Goal: Task Accomplishment & Management: Complete application form

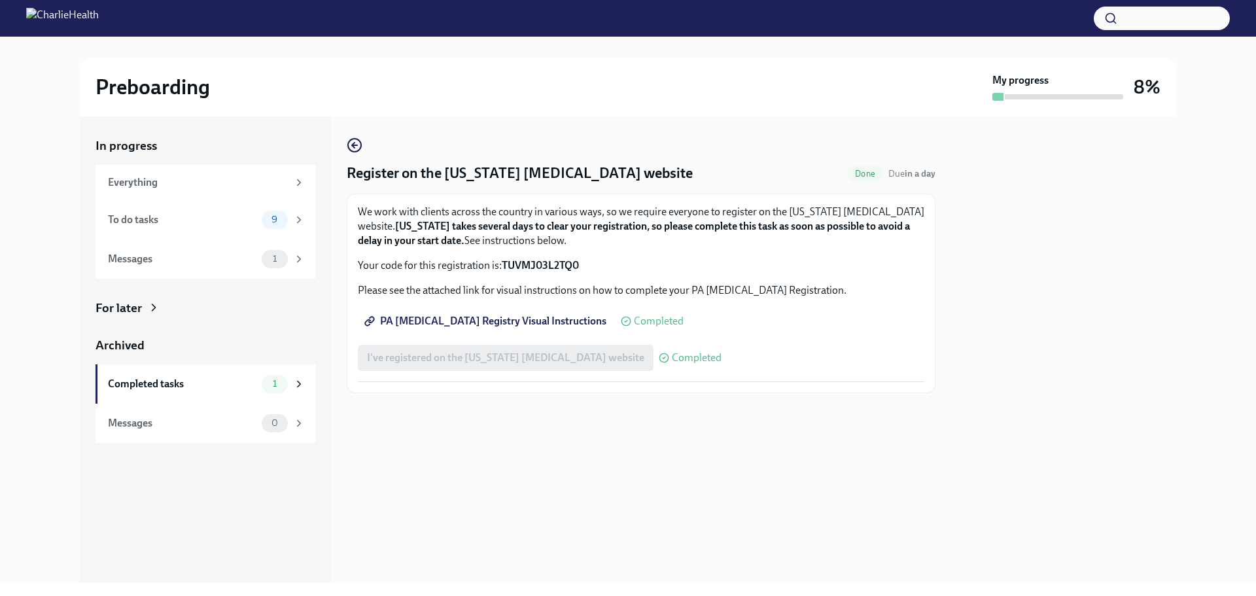
click at [435, 319] on span "PA [MEDICAL_DATA] Registry Visual Instructions" at bounding box center [486, 321] width 239 height 13
click at [504, 323] on span "PA [MEDICAL_DATA] Registry Visual Instructions" at bounding box center [486, 321] width 239 height 13
drag, startPoint x: 589, startPoint y: 264, endPoint x: 504, endPoint y: 270, distance: 85.2
click at [504, 270] on p "Your code for this registration is: TUVMJ03L2TQ0" at bounding box center [641, 265] width 567 height 14
copy strong "TUVMJ03L2TQ0"
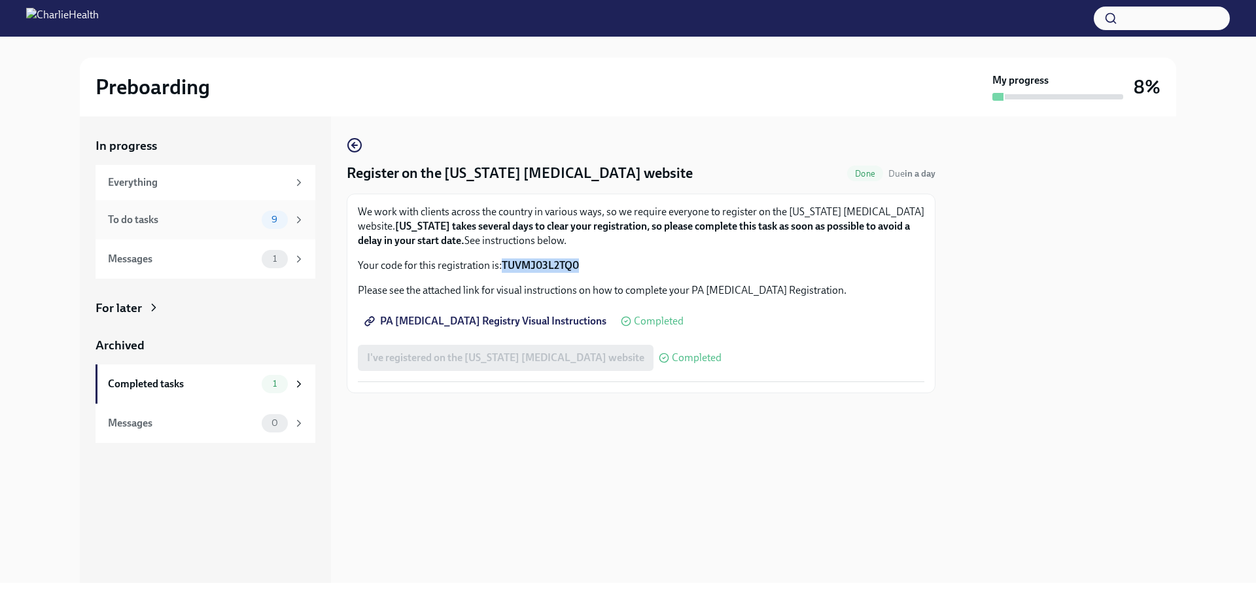
click at [124, 216] on div "To do tasks" at bounding box center [182, 220] width 149 height 14
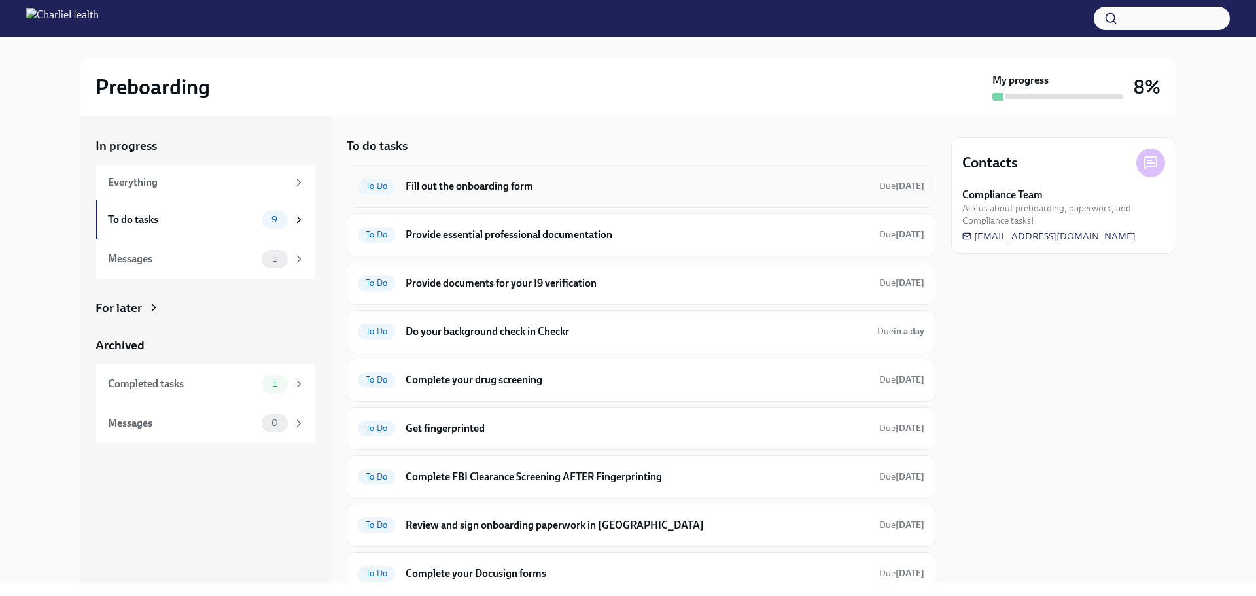
click at [414, 185] on h6 "Fill out the onboarding form" at bounding box center [637, 186] width 463 height 14
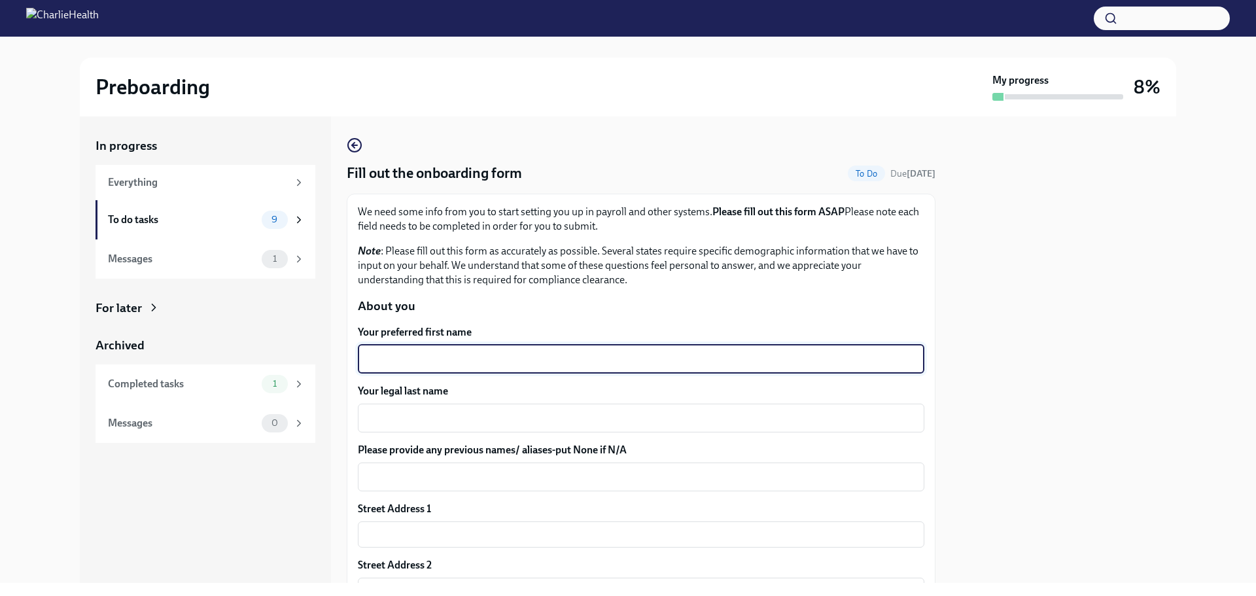
click at [419, 359] on textarea "Your preferred first name" at bounding box center [641, 359] width 551 height 16
type textarea "[PERSON_NAME]"
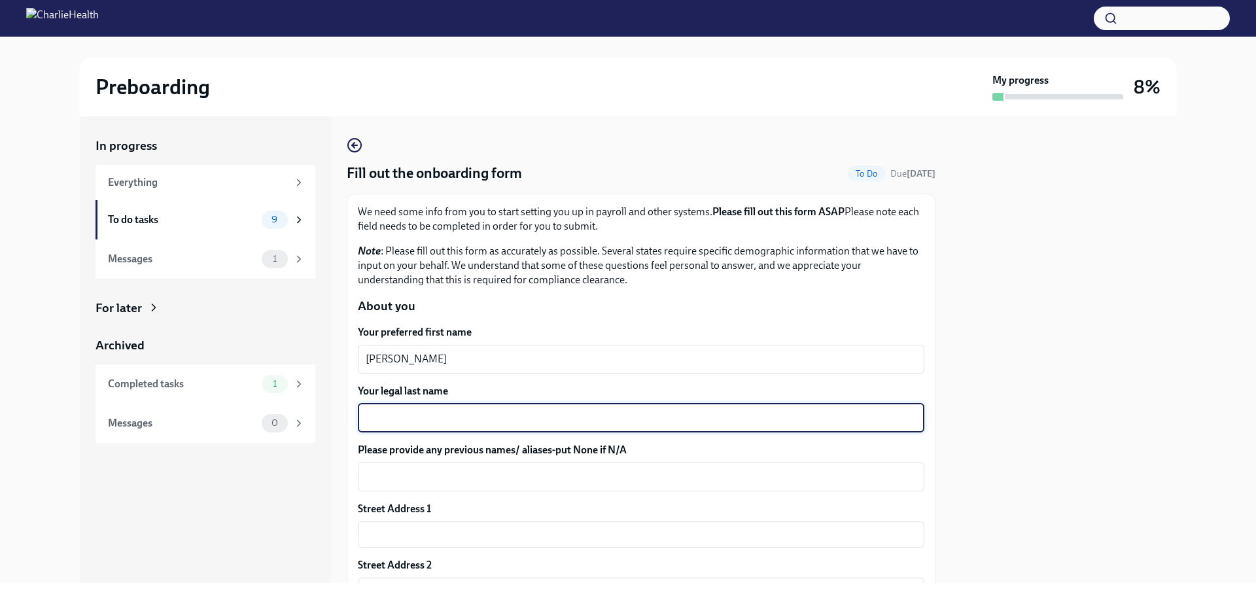
click at [396, 360] on textarea "Your legal last name" at bounding box center [641, 418] width 551 height 16
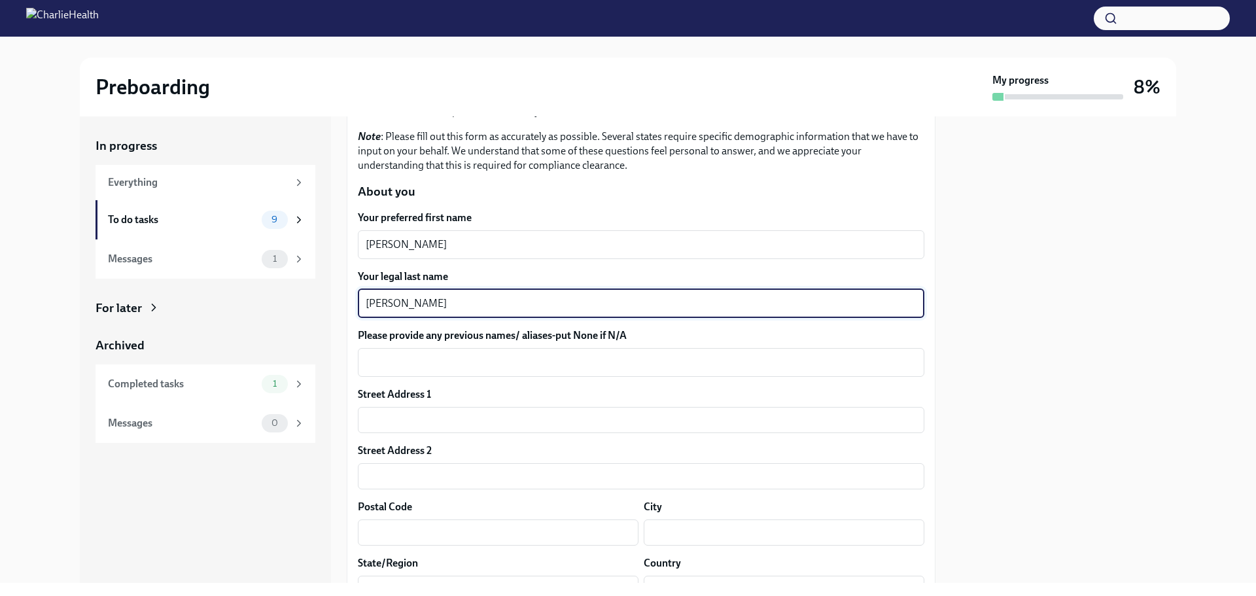
scroll to position [131, 0]
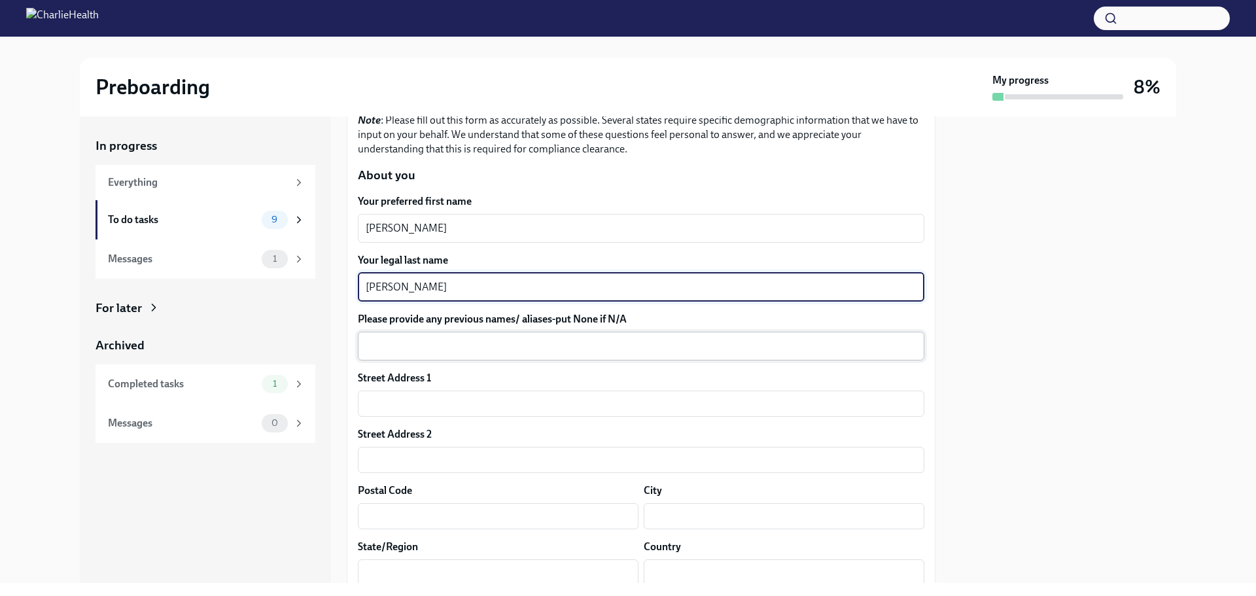
type textarea "[PERSON_NAME]"
click at [433, 343] on textarea "Please provide any previous names/ aliases-put None if N/A" at bounding box center [641, 346] width 551 height 16
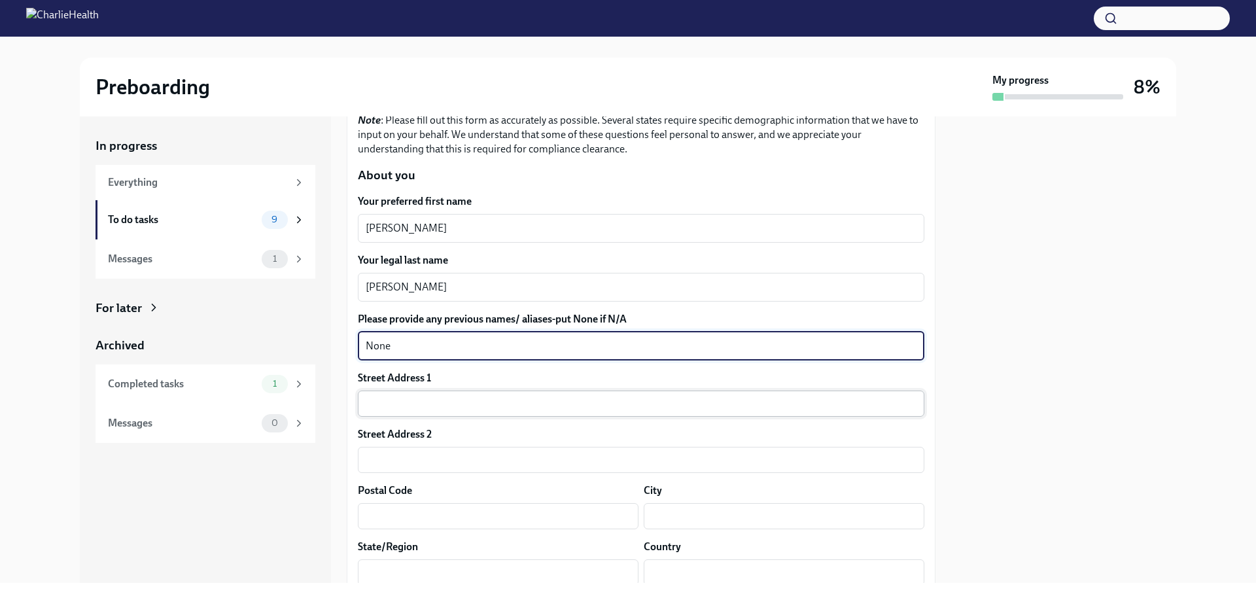
type textarea "None"
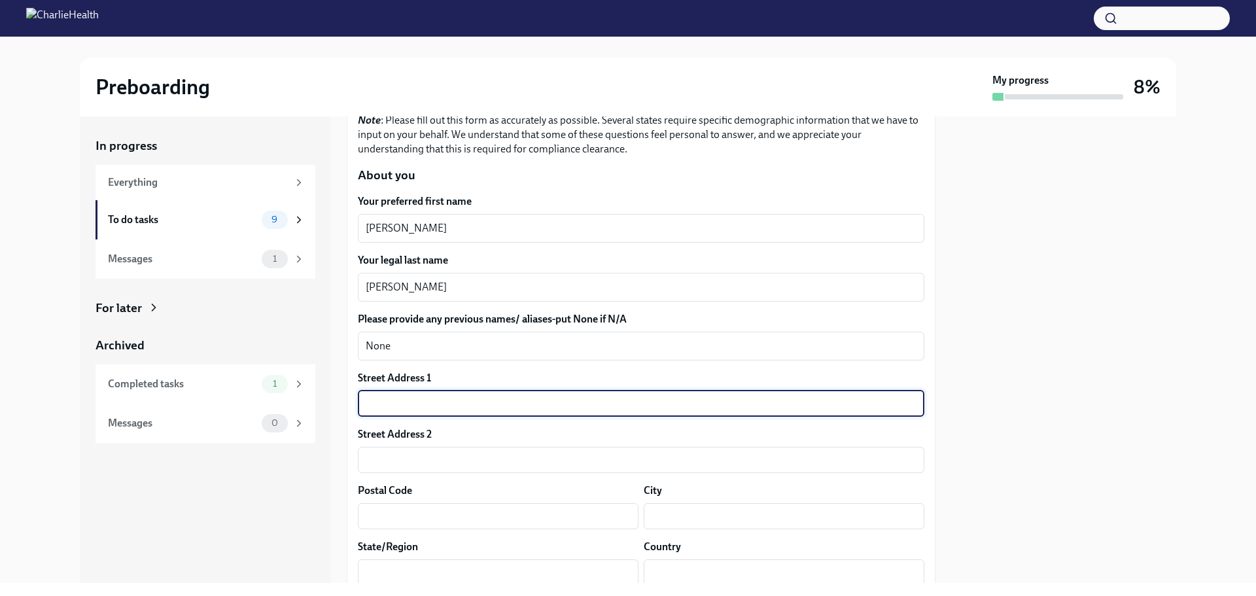
click at [419, 360] on input "text" at bounding box center [641, 404] width 567 height 26
type input "[STREET_ADDRESS]"
type input "23236"
type input "North Chesterfield"
type input "VA"
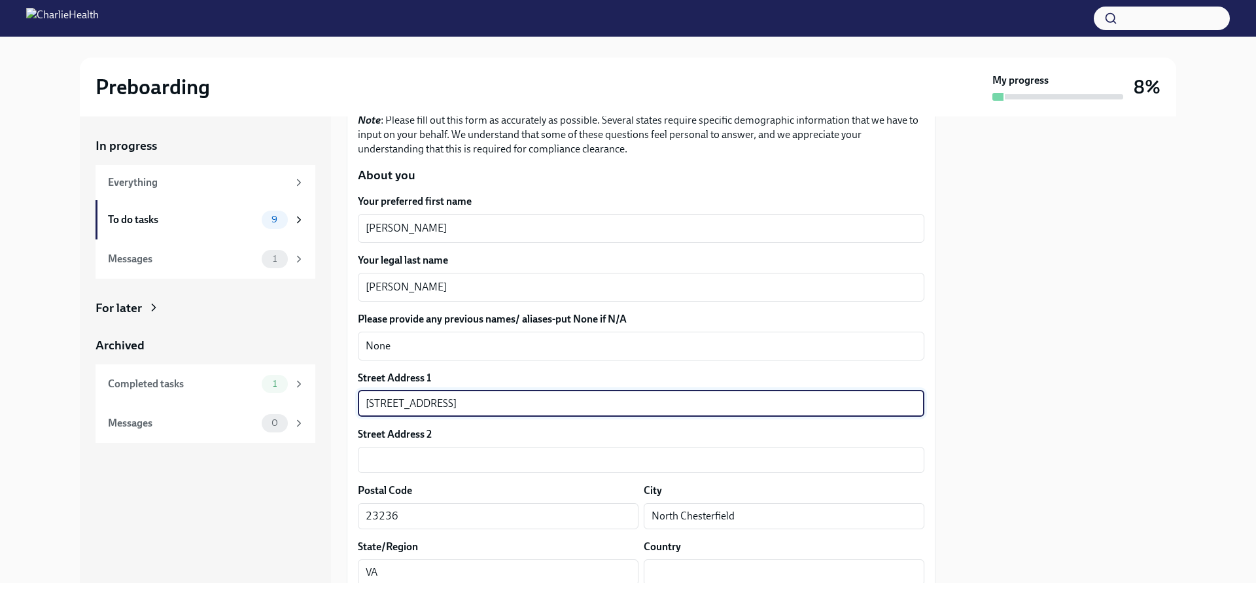
type input "US"
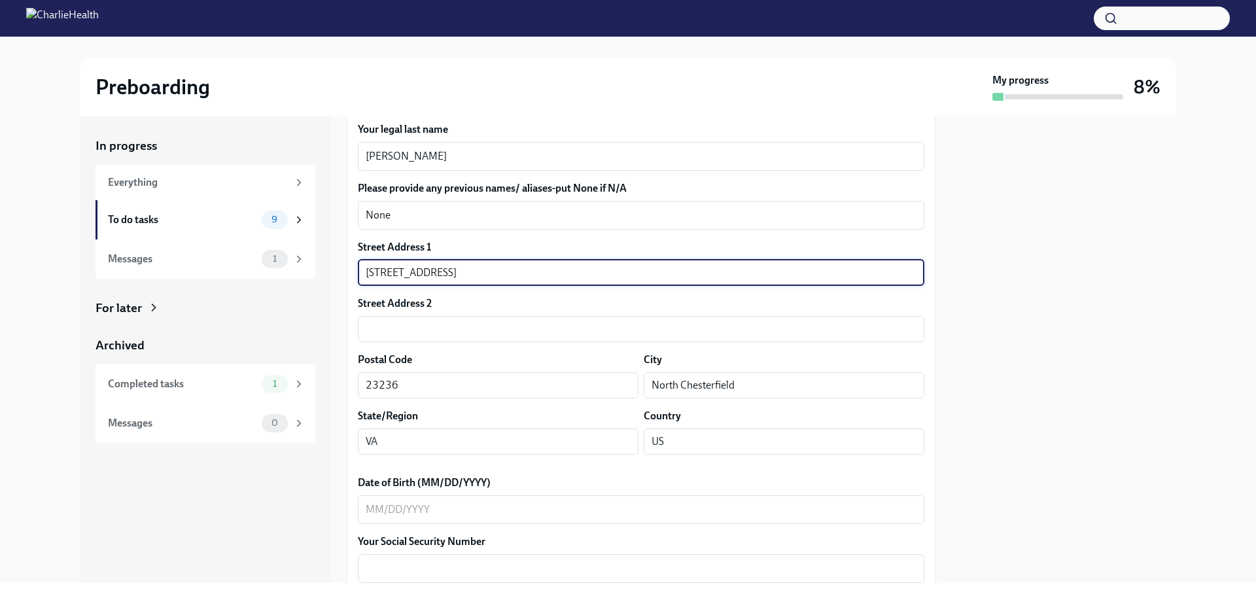
scroll to position [327, 0]
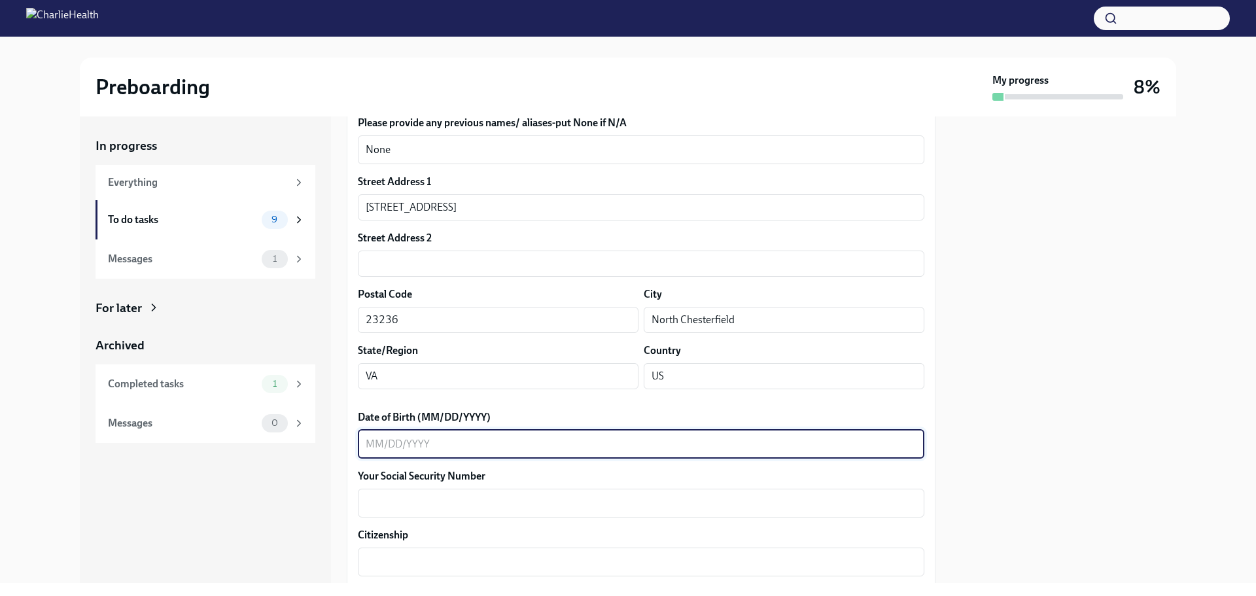
click at [387, 360] on textarea "Date of Birth (MM/DD/YYYY)" at bounding box center [641, 444] width 551 height 16
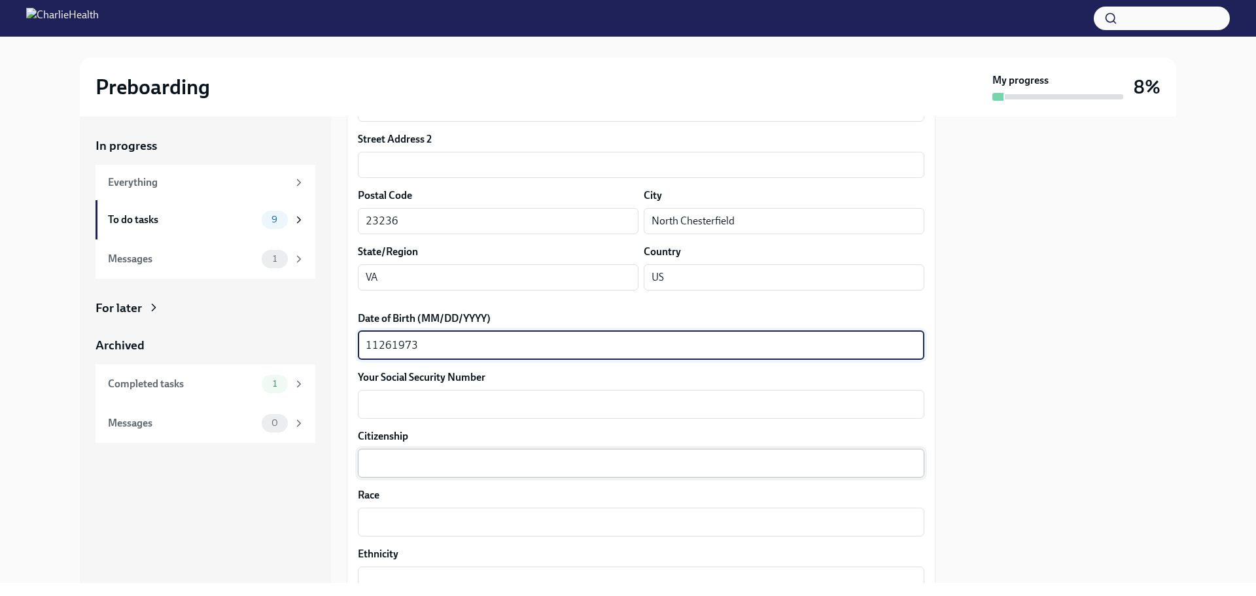
scroll to position [458, 0]
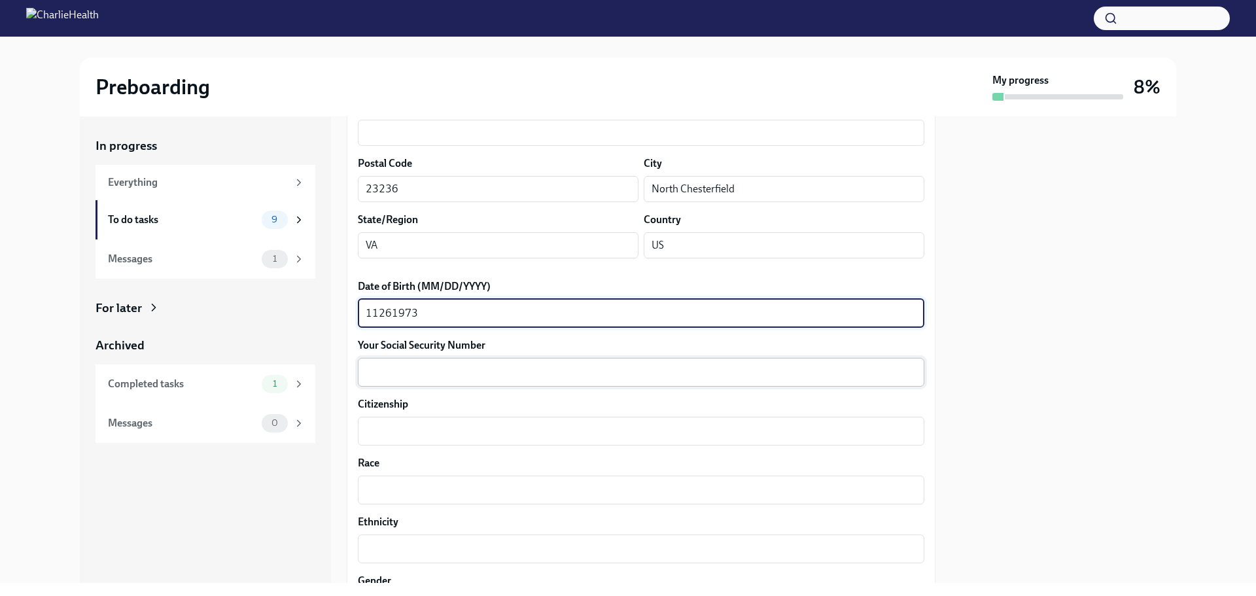
type textarea "11261973"
click at [401, 360] on textarea "Your Social Security Number" at bounding box center [641, 372] width 551 height 16
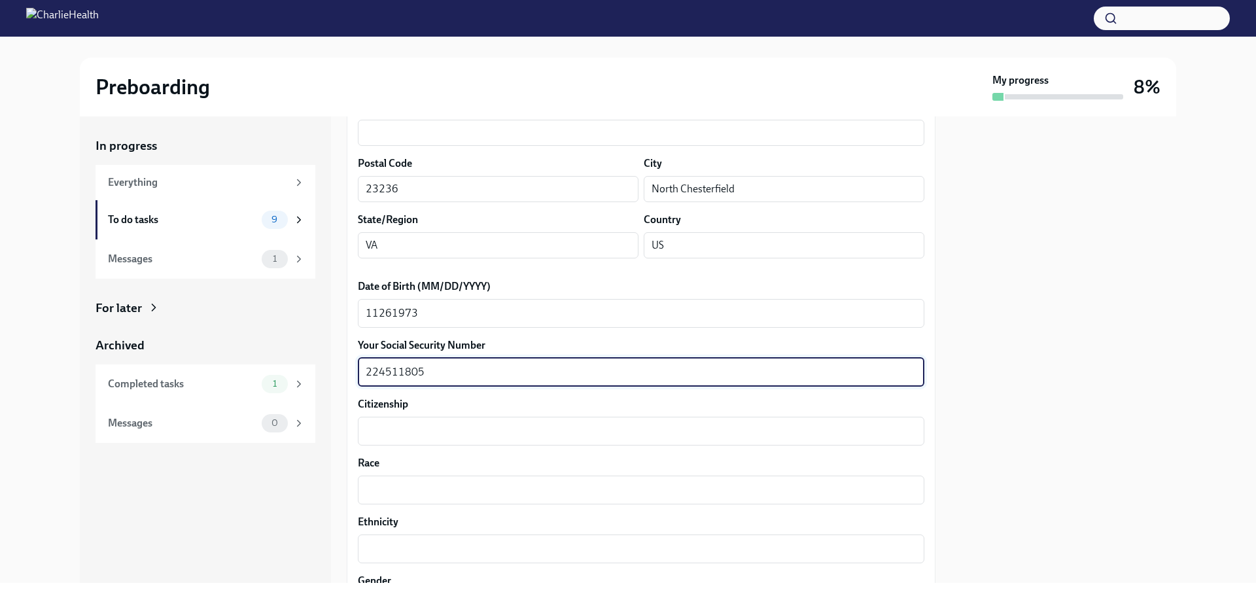
click at [385, 360] on textarea "224511805" at bounding box center [641, 372] width 551 height 16
click at [400, 360] on textarea "224-511805" at bounding box center [641, 372] width 551 height 16
type textarea "224-51-1805"
click at [397, 360] on div "x ​" at bounding box center [641, 431] width 567 height 29
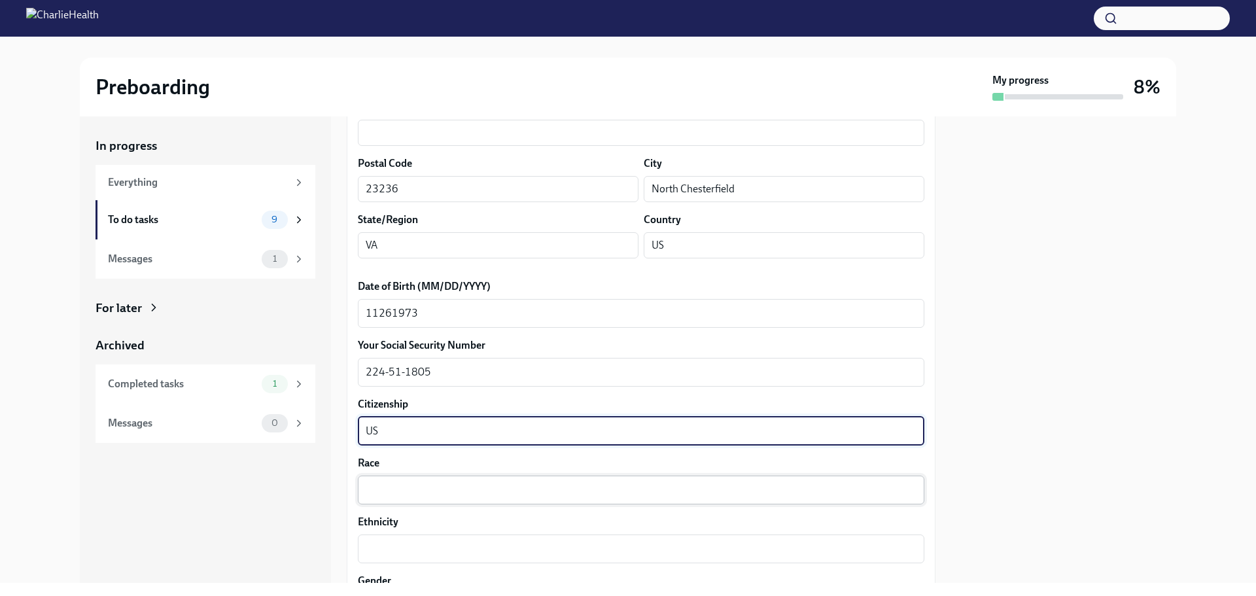
type textarea "US"
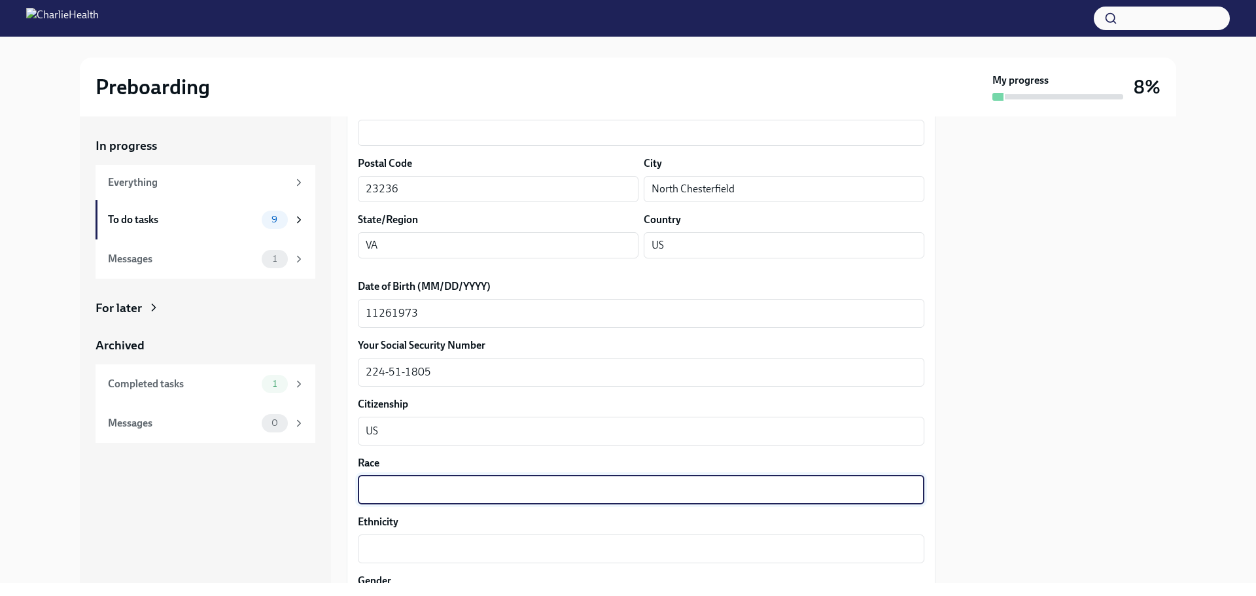
click at [394, 360] on textarea "Race" at bounding box center [641, 490] width 551 height 16
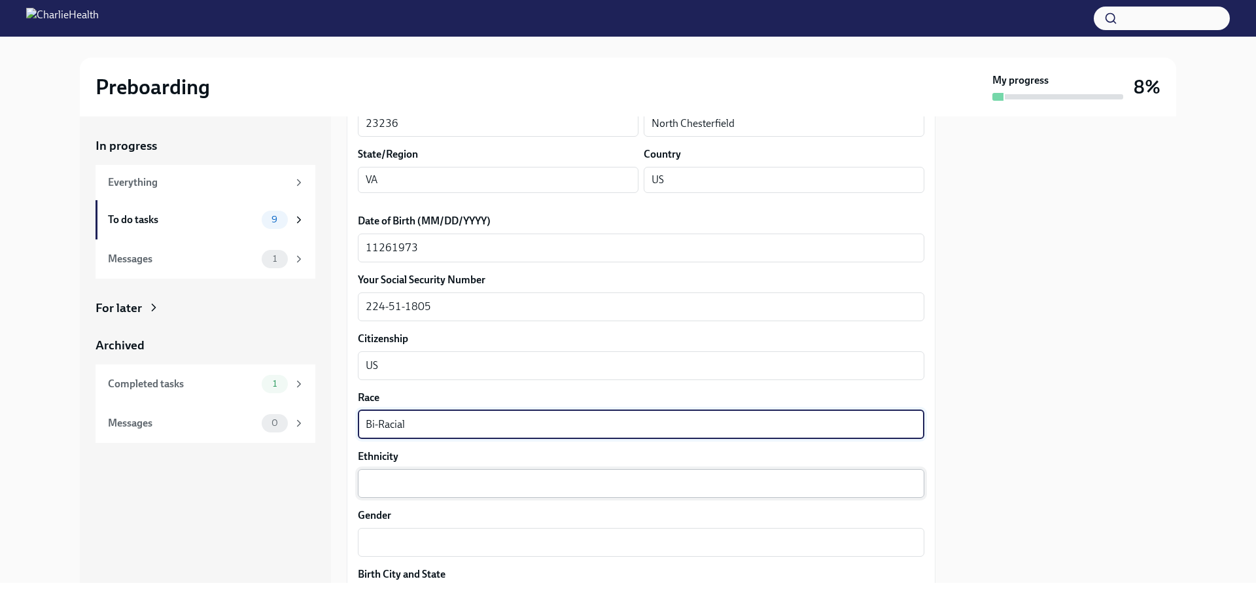
type textarea "Bi-Racial"
click at [393, 360] on textarea "Ethnicity" at bounding box center [641, 484] width 551 height 16
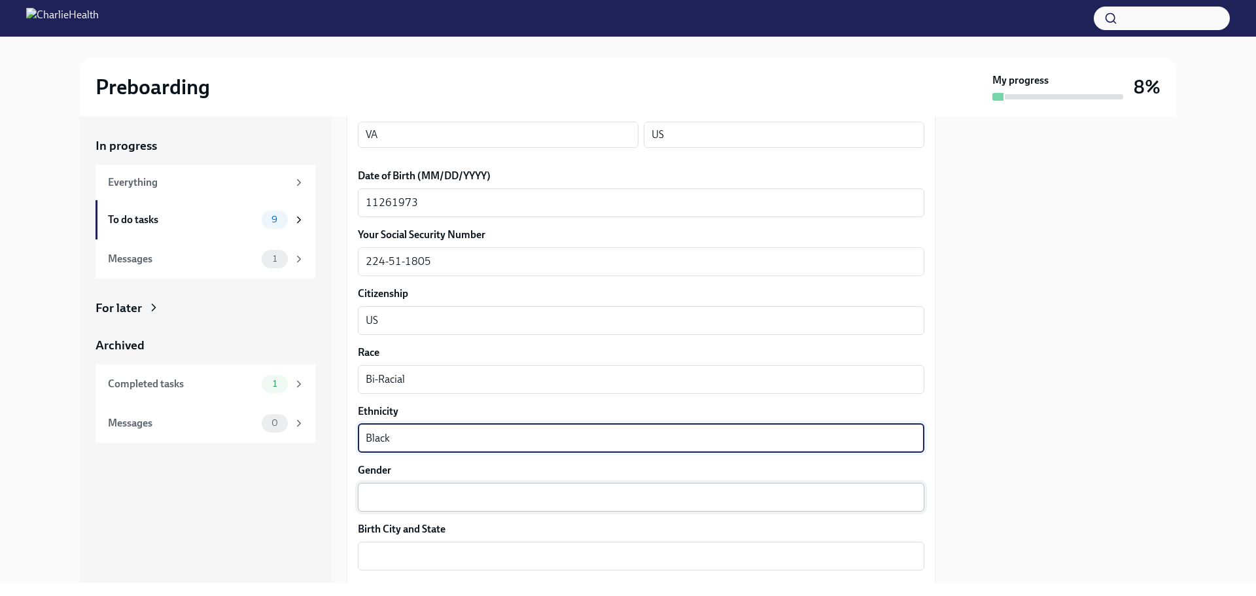
scroll to position [654, 0]
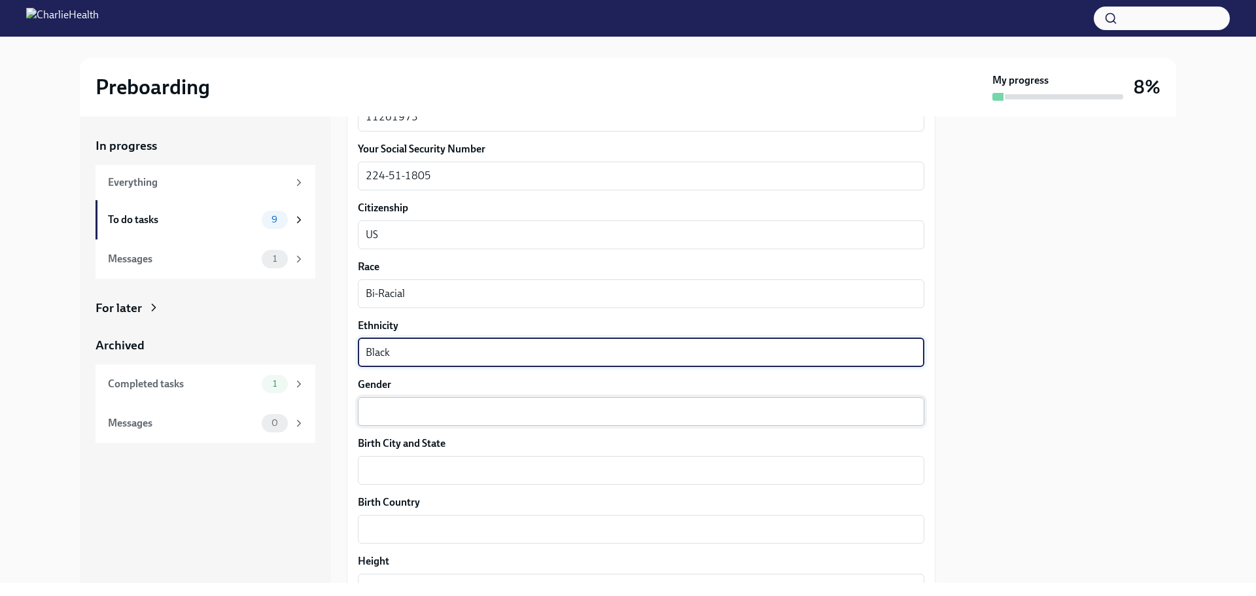
type textarea "Black"
click at [396, 360] on textarea "Gender" at bounding box center [641, 412] width 551 height 16
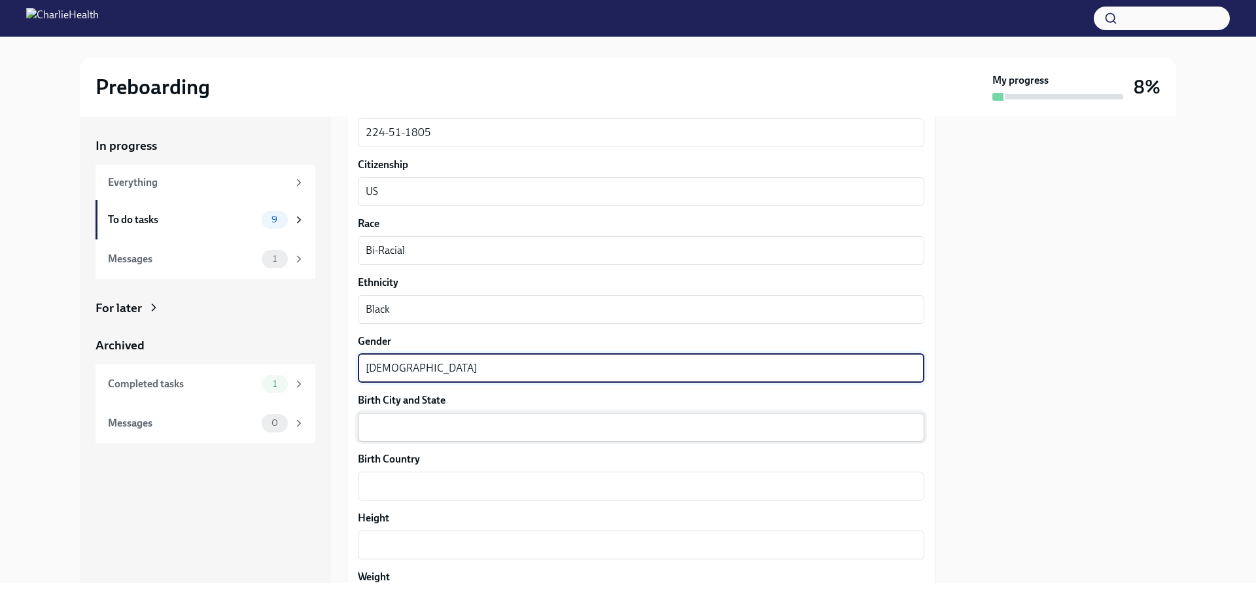
scroll to position [720, 0]
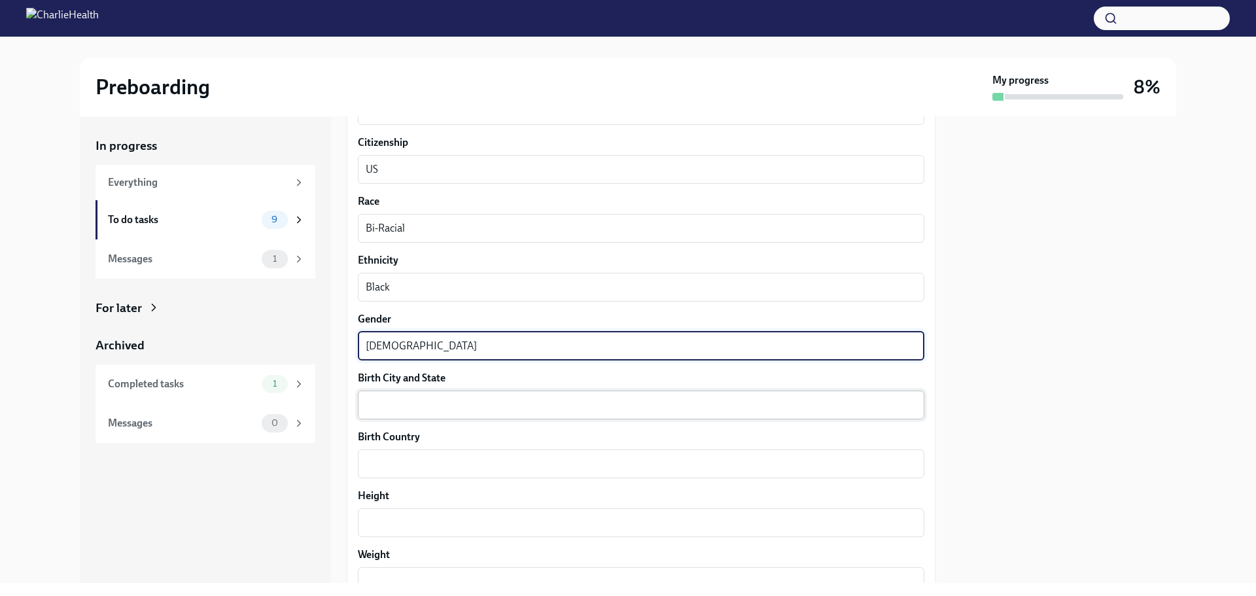
type textarea "[DEMOGRAPHIC_DATA]"
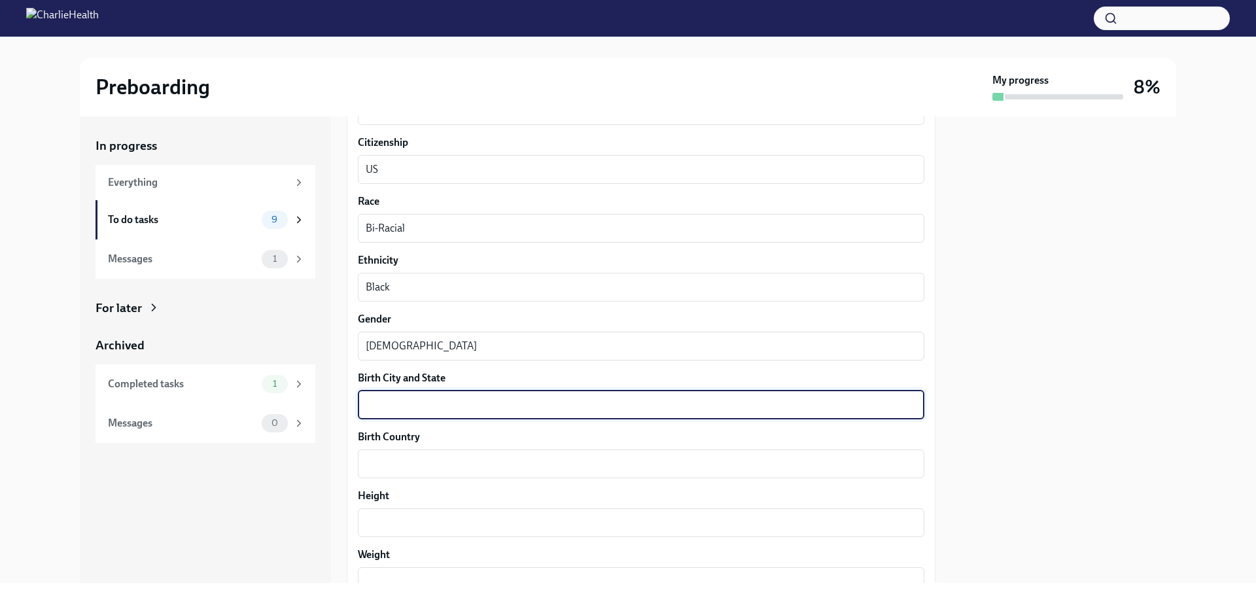
click at [397, 360] on textarea "Birth City and State" at bounding box center [641, 405] width 551 height 16
type textarea "Norfolk [US_STATE]"
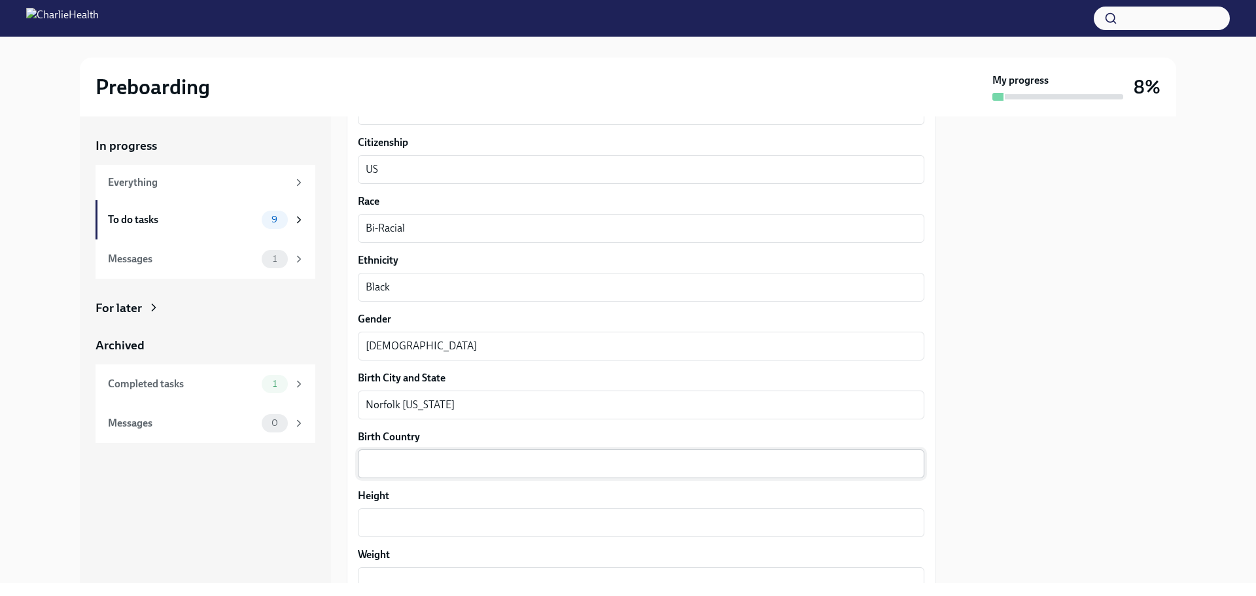
click at [398, 360] on div "x ​" at bounding box center [641, 464] width 567 height 29
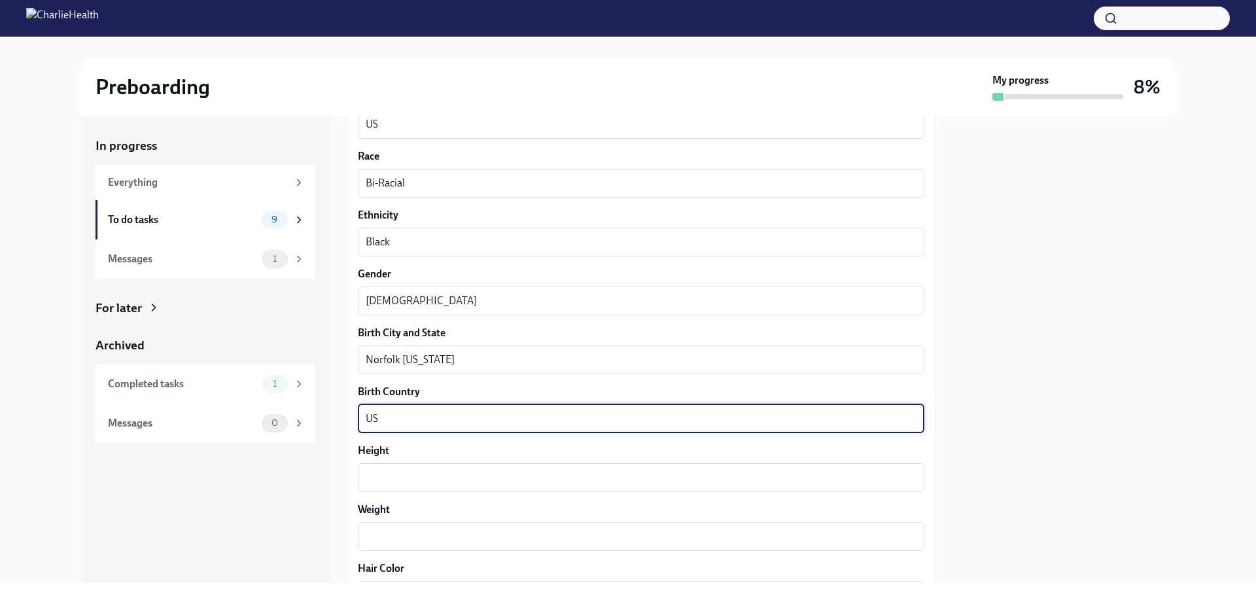
scroll to position [785, 0]
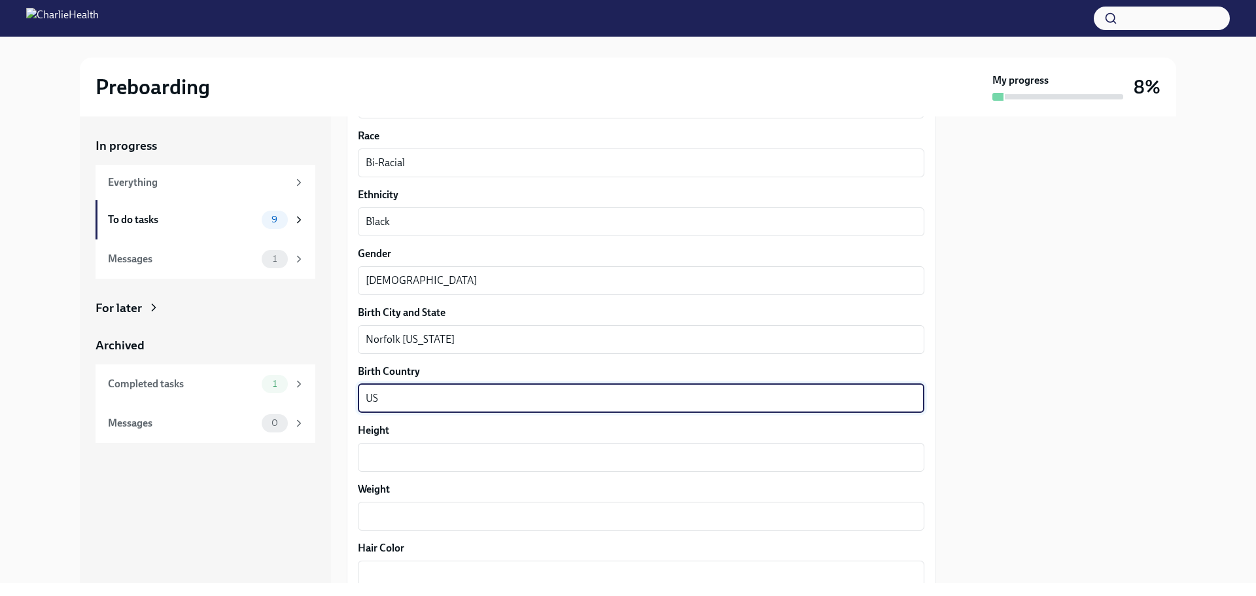
type textarea "US"
click at [395, 360] on textarea "Height" at bounding box center [641, 458] width 551 height 16
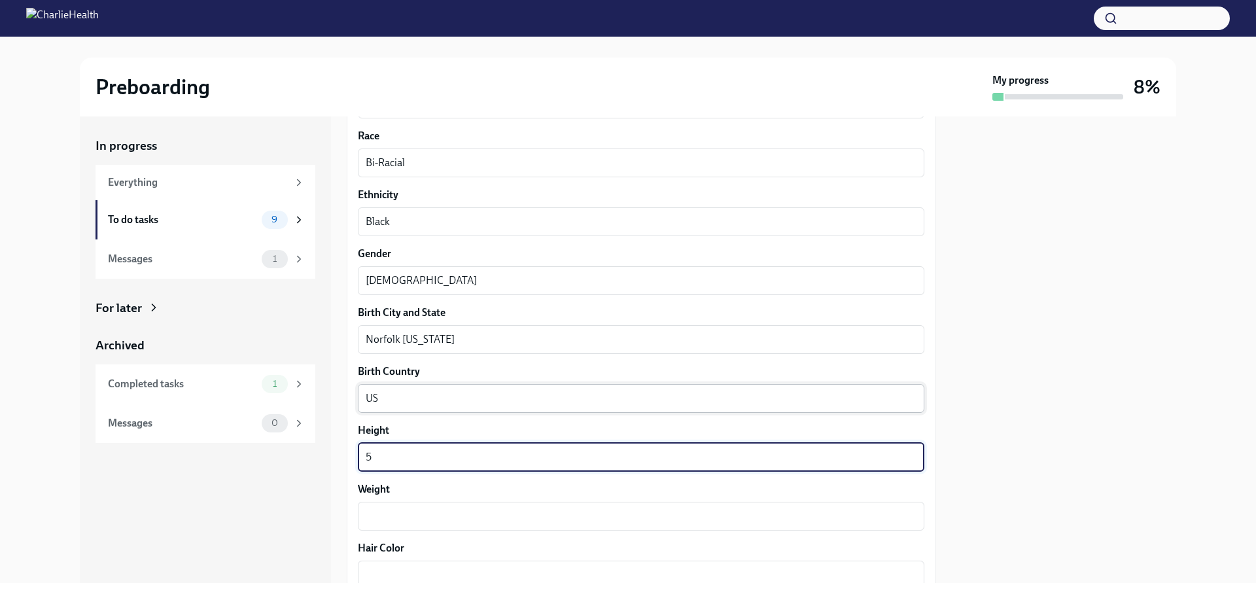
scroll to position [851, 0]
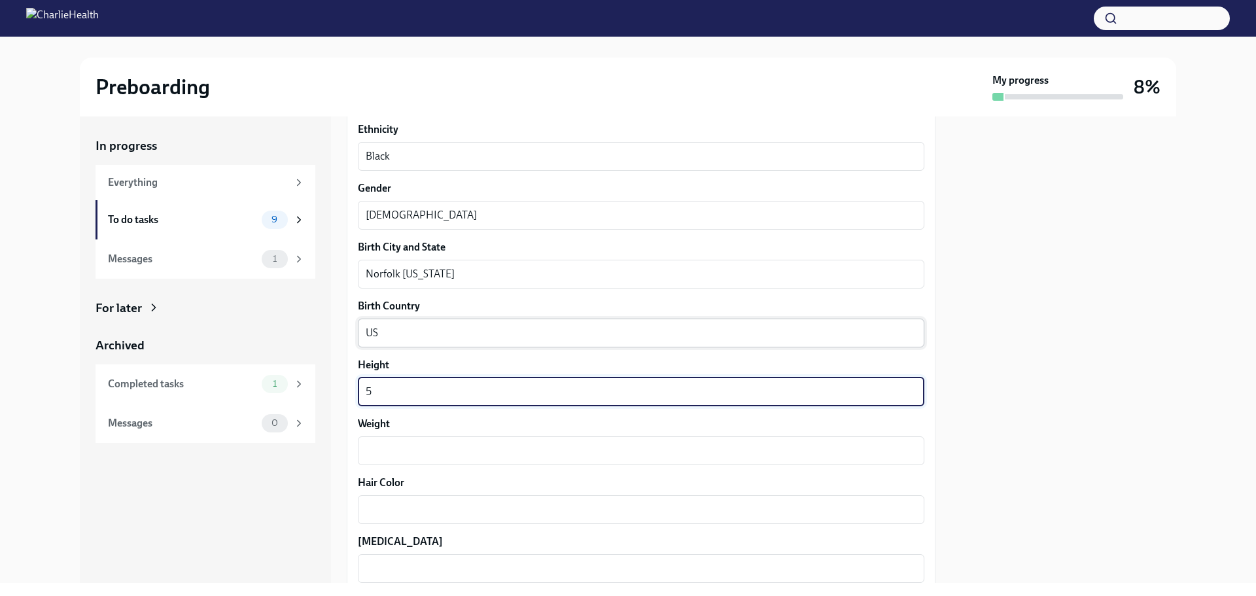
type textarea "5"
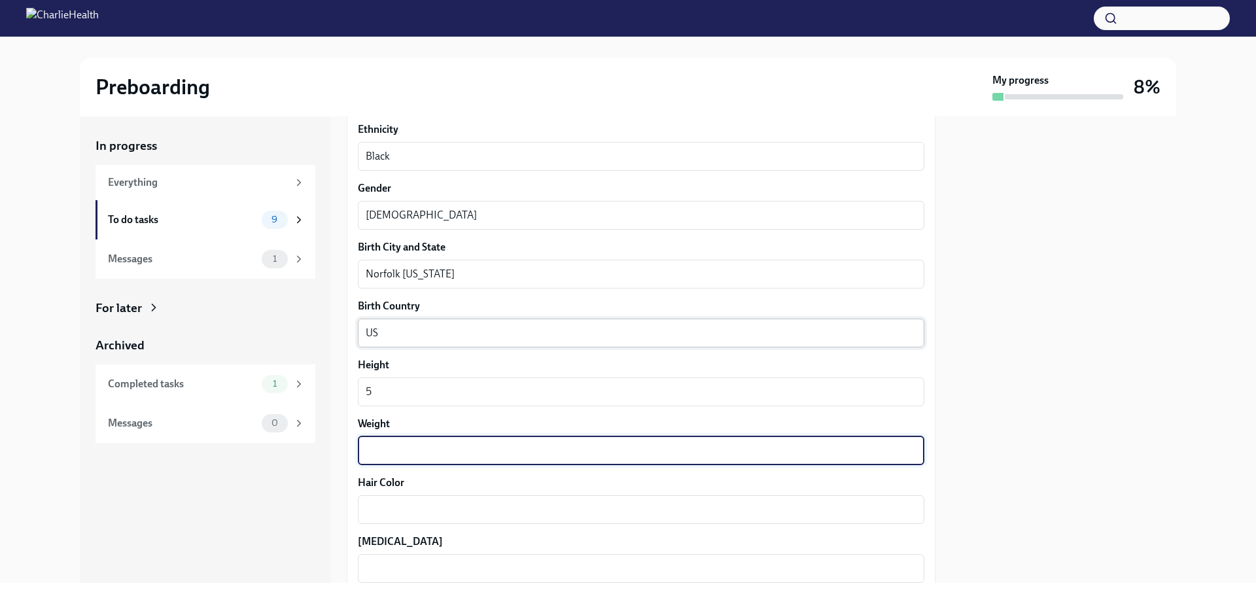
click at [395, 360] on textarea "Weight" at bounding box center [641, 451] width 551 height 16
type textarea "216"
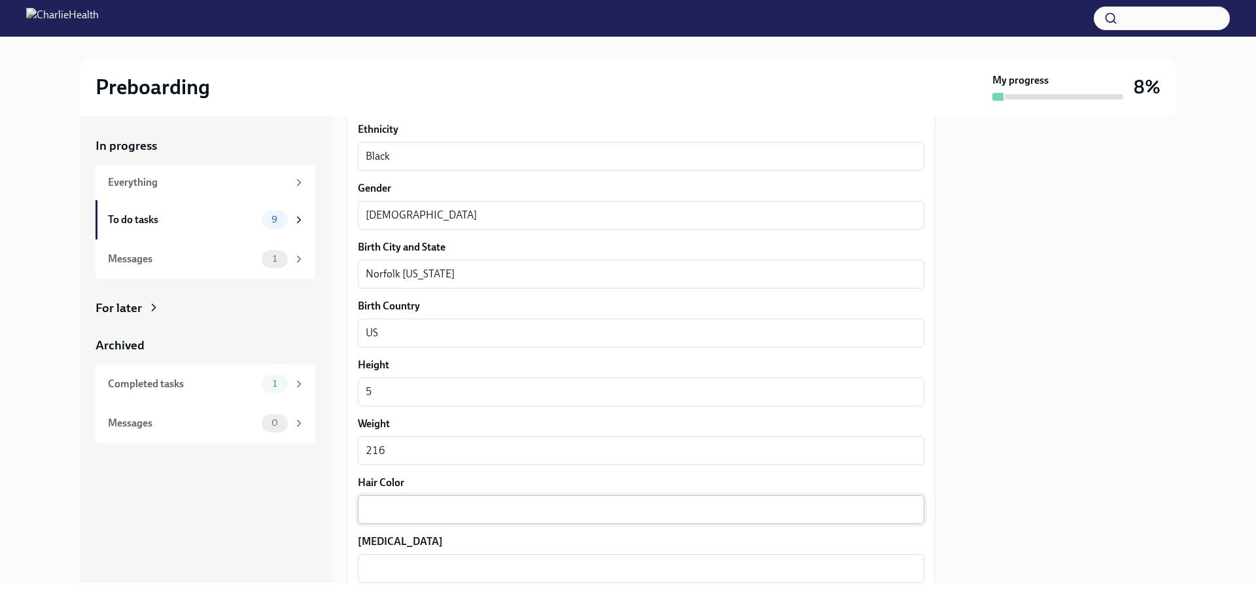
click at [387, 360] on div "x ​" at bounding box center [641, 509] width 567 height 29
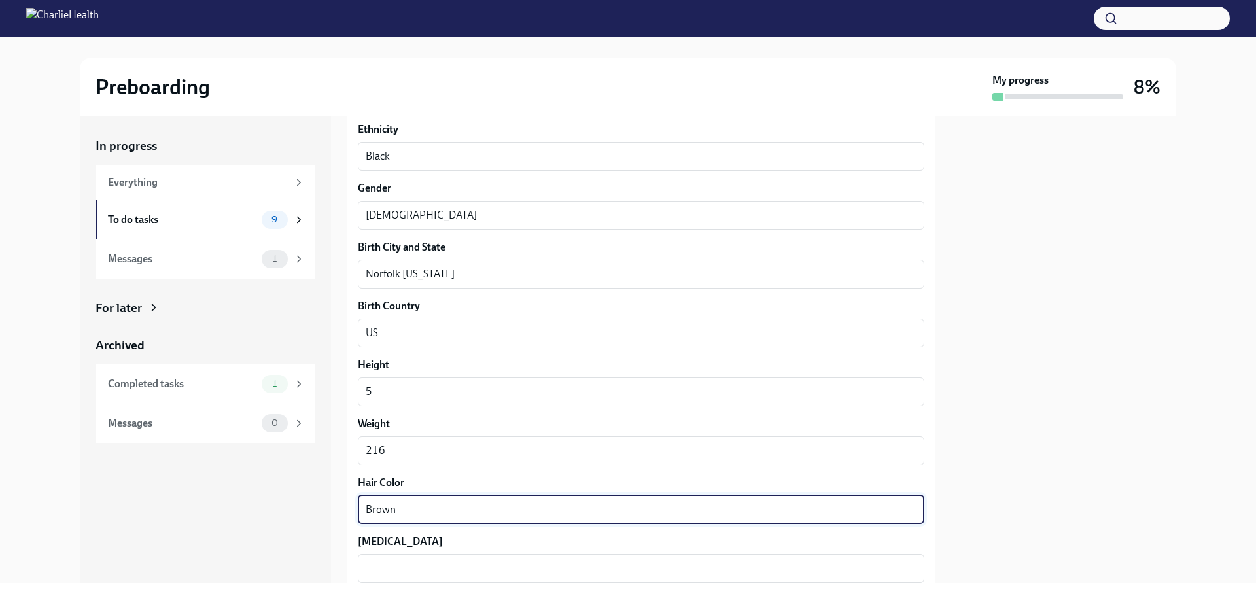
type textarea "Brown"
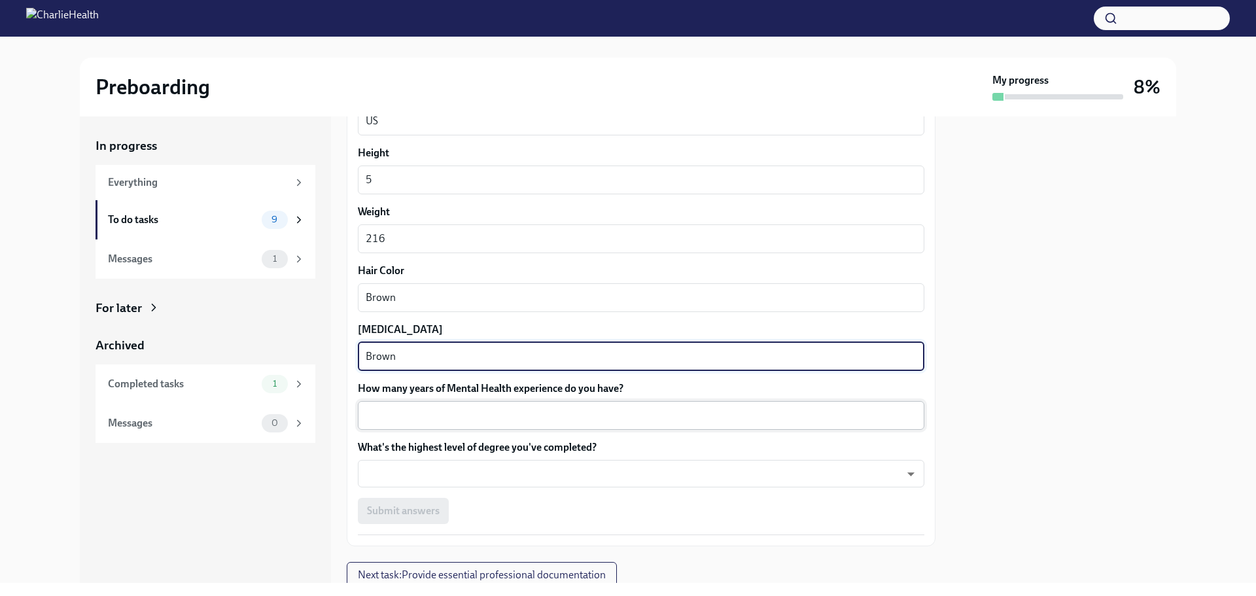
scroll to position [1110, 0]
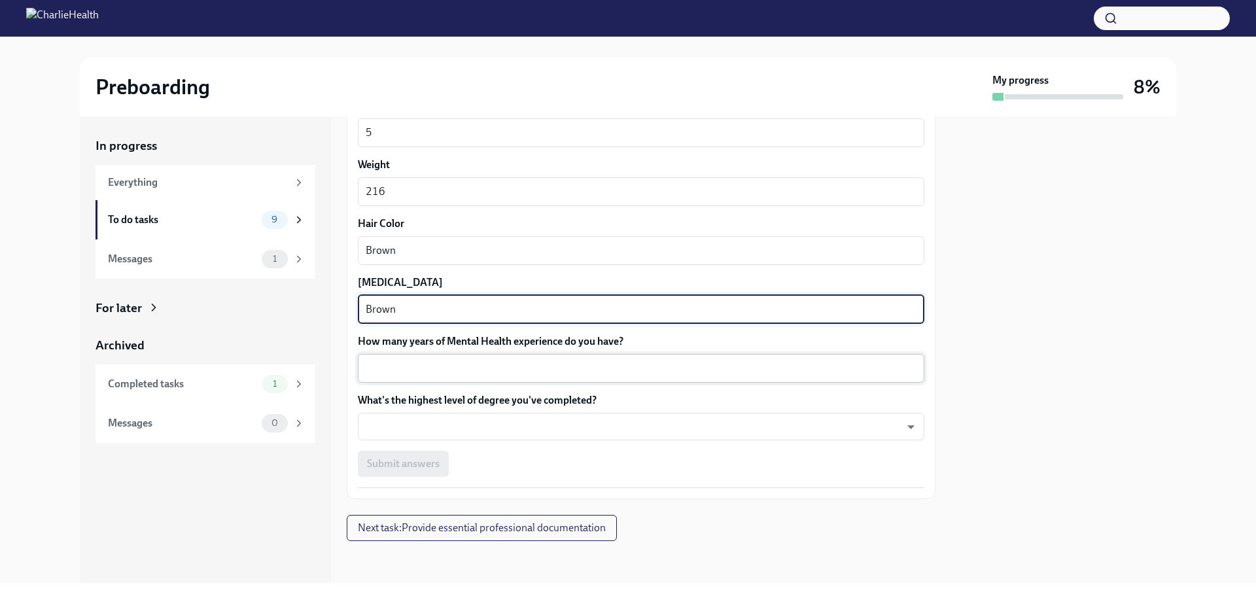
type textarea "Brown"
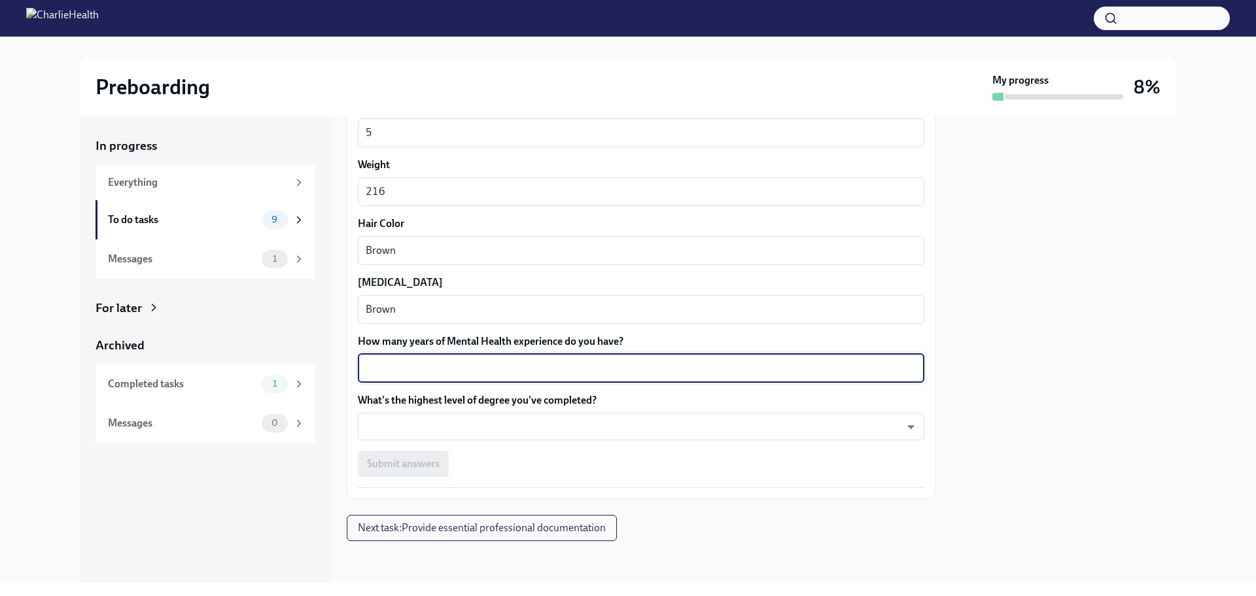
click at [401, 360] on textarea "How many years of Mental Health experience do you have?" at bounding box center [641, 369] width 551 height 16
type textarea "25"
click at [395, 360] on body "Preboarding My progress 8% In progress Everything To do tasks 9 Messages 1 For …" at bounding box center [628, 298] width 1256 height 596
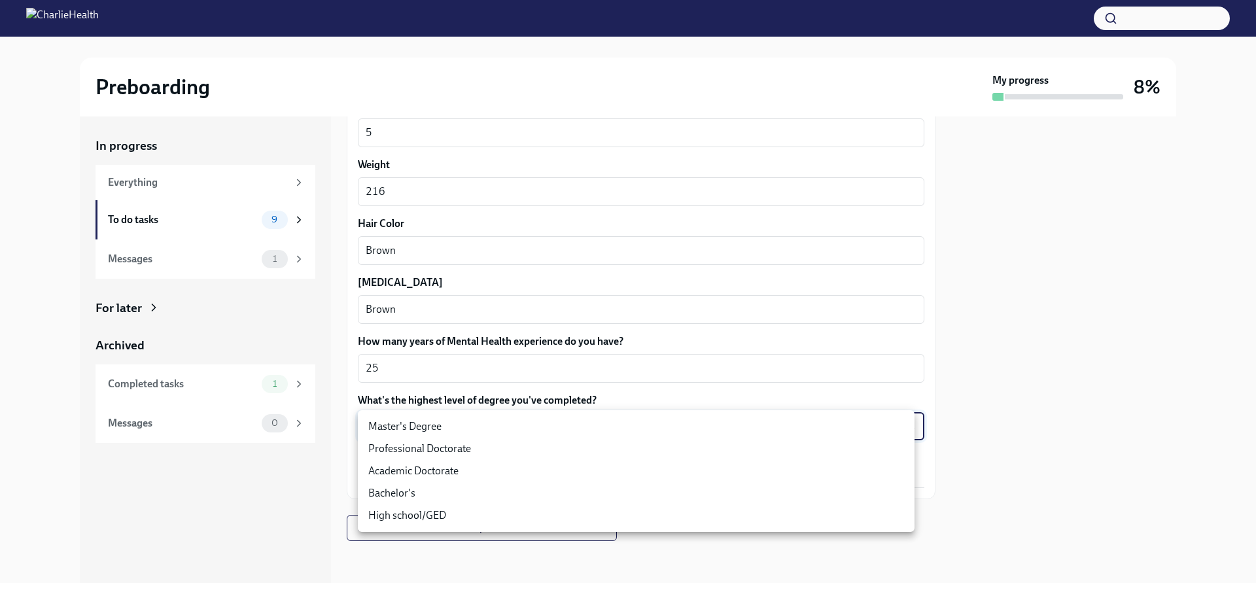
click at [380, 360] on li "High school/GED" at bounding box center [636, 515] width 557 height 22
type input "30XAMbLYA"
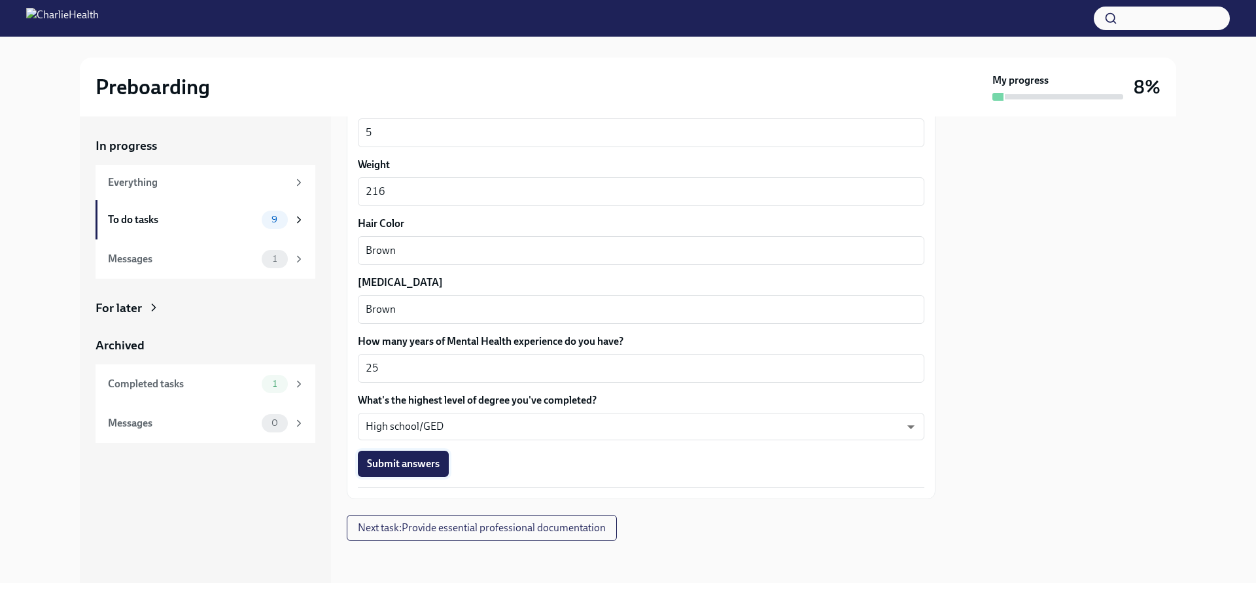
click at [405, 360] on span "Submit answers" at bounding box center [403, 463] width 73 height 13
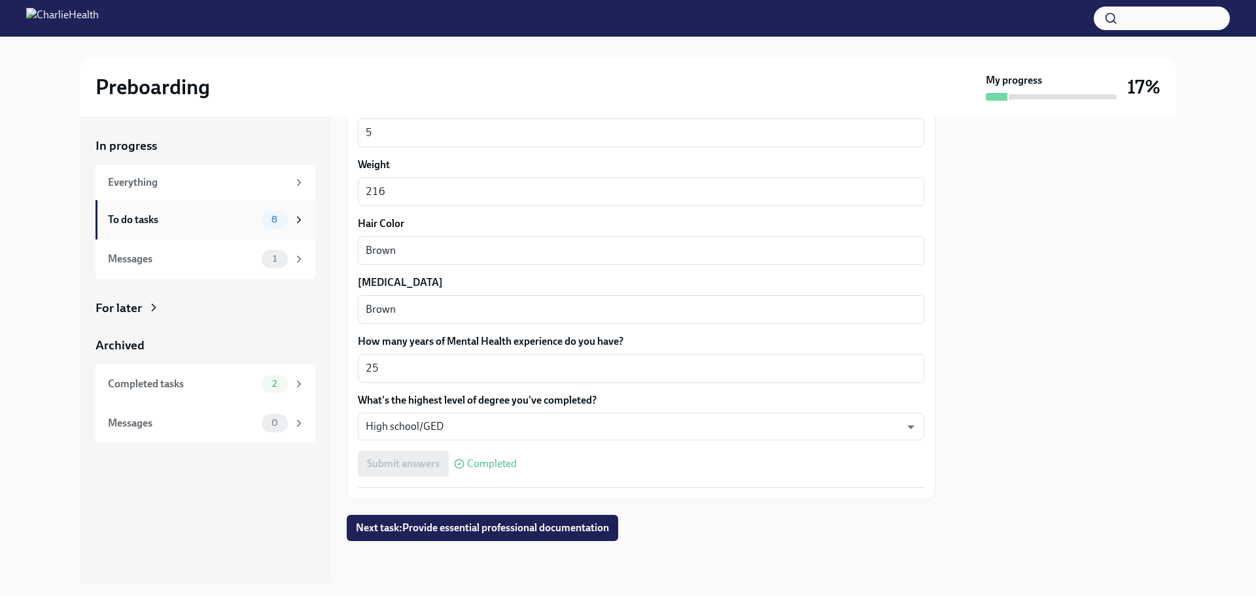
click at [145, 217] on div "To do tasks" at bounding box center [182, 220] width 149 height 14
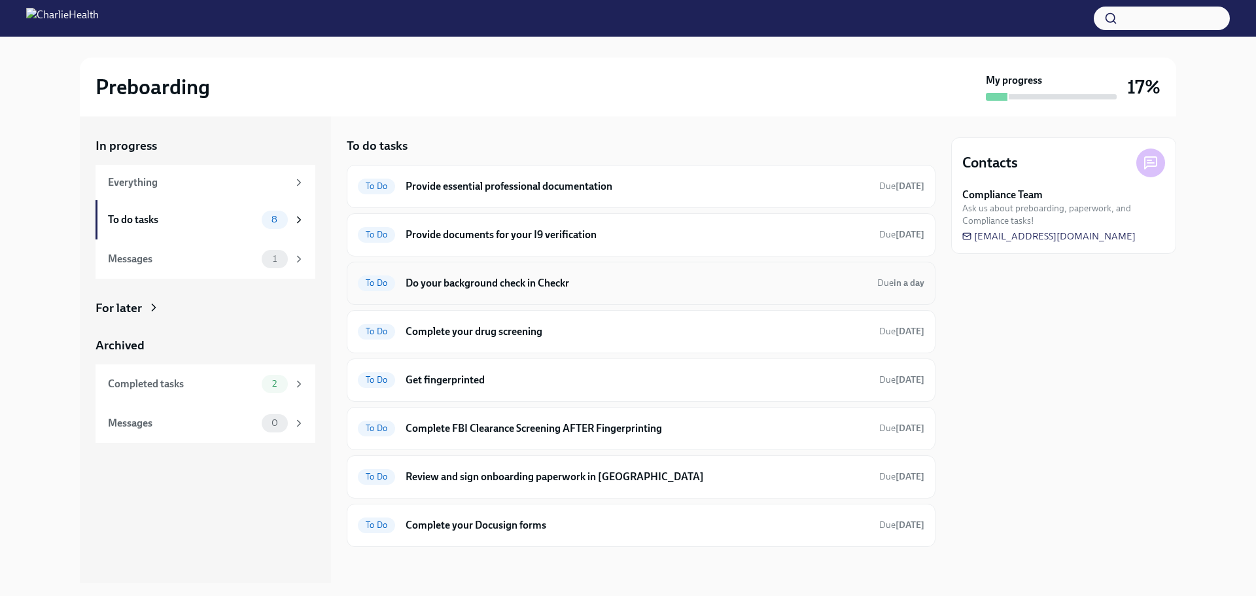
click at [452, 279] on h6 "Do your background check in Checkr" at bounding box center [636, 283] width 461 height 14
